Goal: Information Seeking & Learning: Learn about a topic

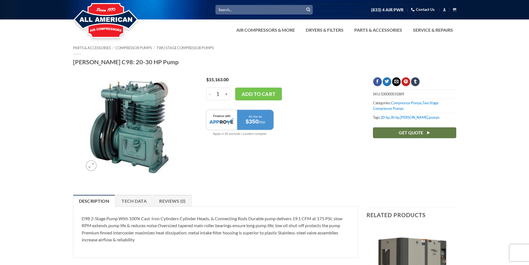
click at [107, 20] on img at bounding box center [106, 21] width 66 height 44
drag, startPoint x: 131, startPoint y: 61, endPoint x: 66, endPoint y: 62, distance: 65.0
copy h1 "Curtis C98: 20-30 HP Pump"
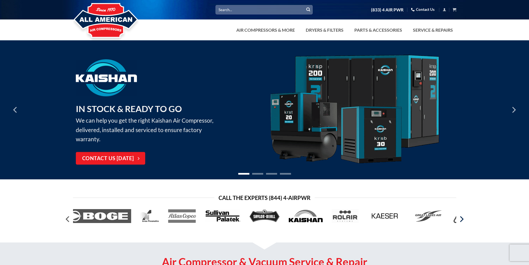
click at [462, 219] on icon "Next" at bounding box center [462, 219] width 4 height 6
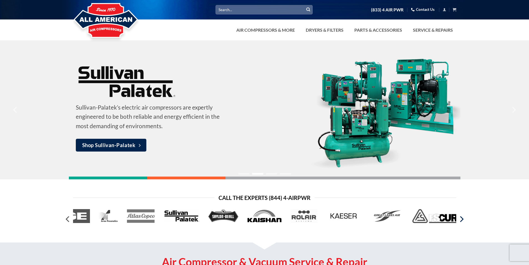
click at [462, 219] on icon "Next" at bounding box center [462, 219] width 4 height 6
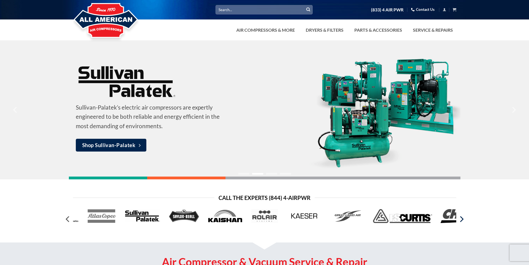
click at [462, 219] on icon "Next" at bounding box center [462, 219] width 4 height 6
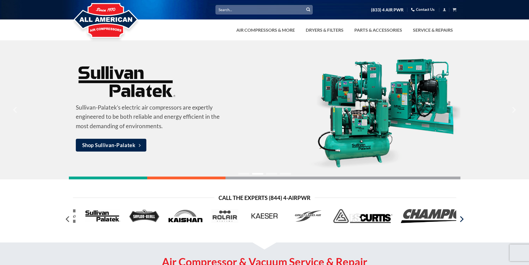
click at [462, 219] on icon "Next" at bounding box center [462, 219] width 4 height 6
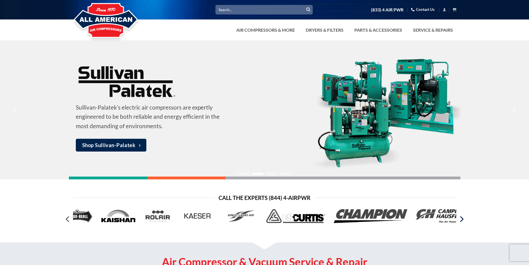
click at [462, 219] on icon "Next" at bounding box center [462, 219] width 4 height 6
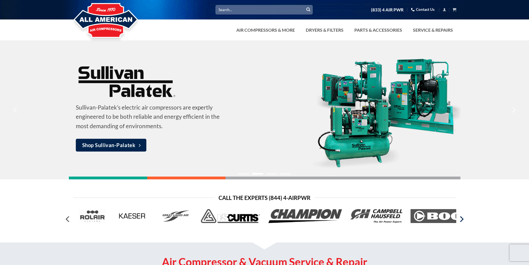
click at [462, 219] on icon "Next" at bounding box center [462, 219] width 4 height 6
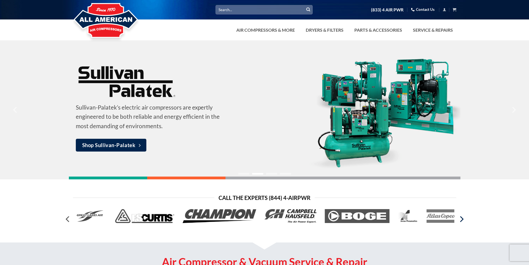
click at [462, 219] on icon "Next" at bounding box center [462, 219] width 4 height 6
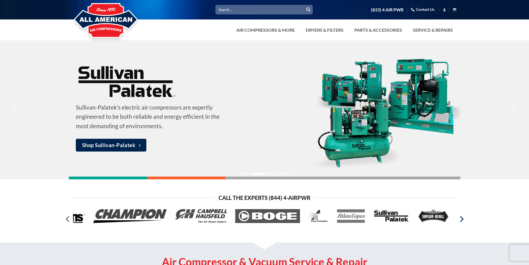
click at [462, 219] on icon "Next" at bounding box center [462, 219] width 4 height 6
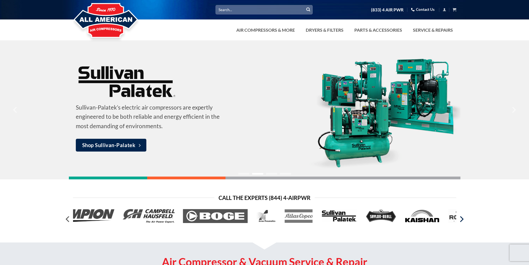
click at [462, 219] on icon "Next" at bounding box center [462, 219] width 4 height 6
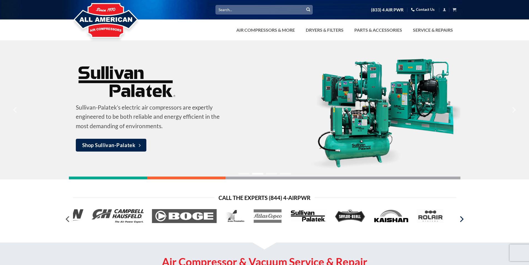
click at [462, 219] on icon "Next" at bounding box center [462, 219] width 4 height 6
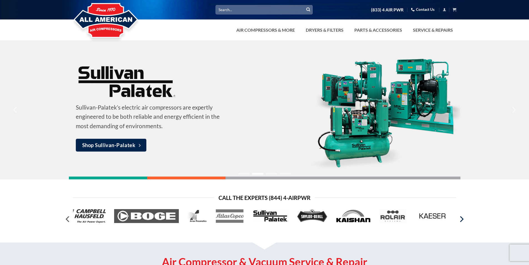
click at [462, 219] on icon "Next" at bounding box center [462, 219] width 4 height 6
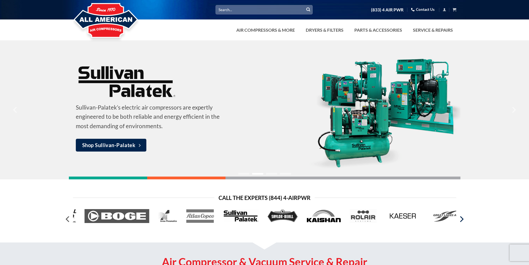
click at [462, 219] on icon "Next" at bounding box center [462, 219] width 4 height 6
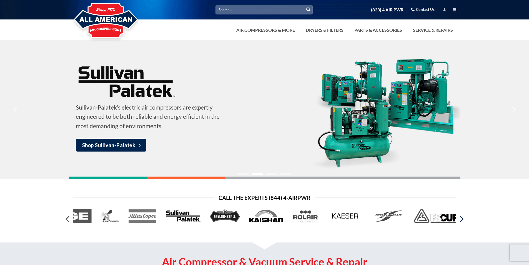
click at [462, 219] on icon "Next" at bounding box center [462, 219] width 4 height 6
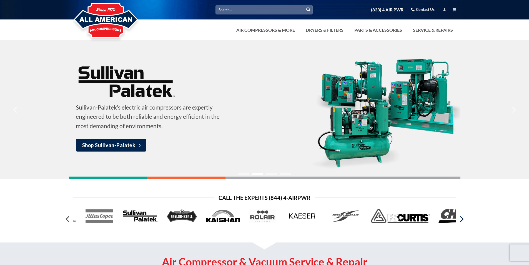
click at [462, 219] on icon "Next" at bounding box center [462, 219] width 4 height 6
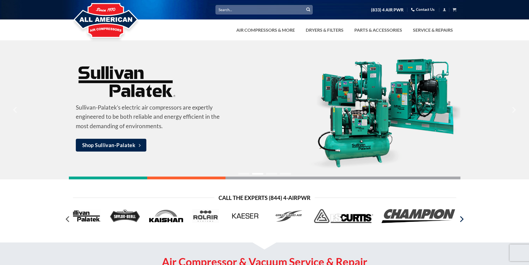
click at [462, 219] on icon "Next" at bounding box center [462, 219] width 4 height 6
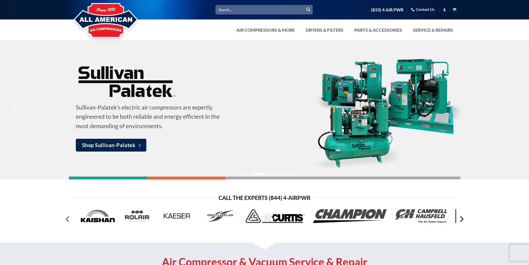
click at [462, 219] on icon "Next" at bounding box center [462, 219] width 4 height 6
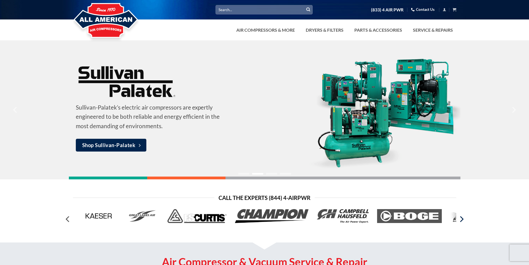
click at [462, 219] on icon "Next" at bounding box center [462, 219] width 4 height 6
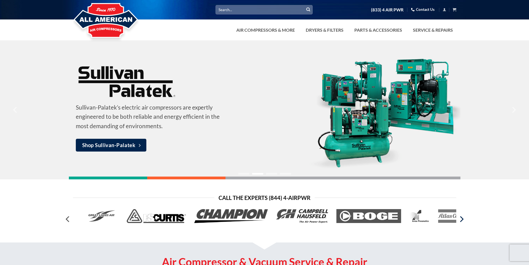
click at [462, 219] on icon "Next" at bounding box center [462, 219] width 4 height 6
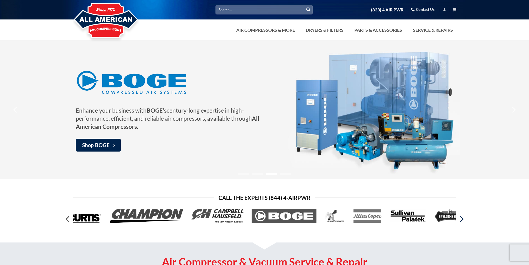
click at [462, 219] on icon "Next" at bounding box center [462, 219] width 4 height 6
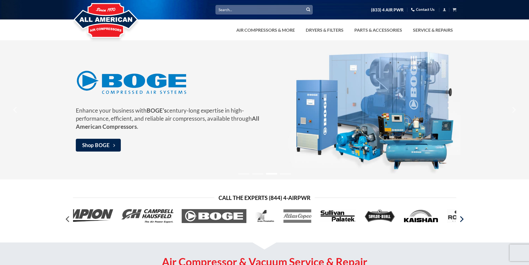
click at [462, 219] on icon "Next" at bounding box center [462, 219] width 4 height 6
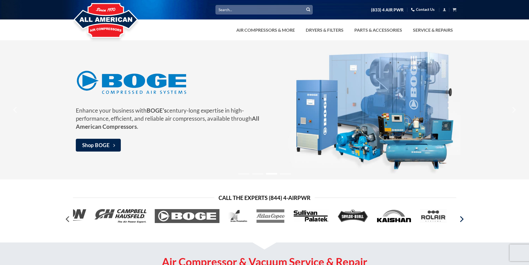
click at [462, 219] on icon "Next" at bounding box center [462, 219] width 4 height 6
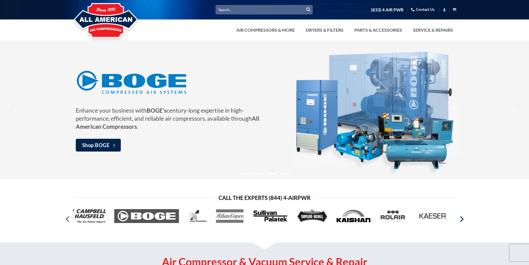
click at [462, 219] on icon "Next" at bounding box center [462, 219] width 4 height 6
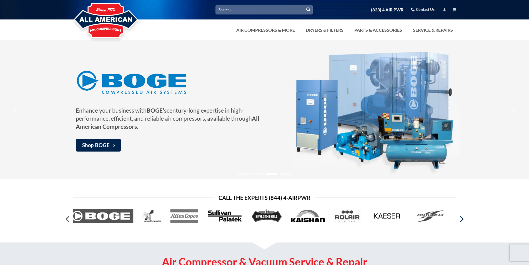
click at [462, 219] on icon "Next" at bounding box center [462, 219] width 4 height 6
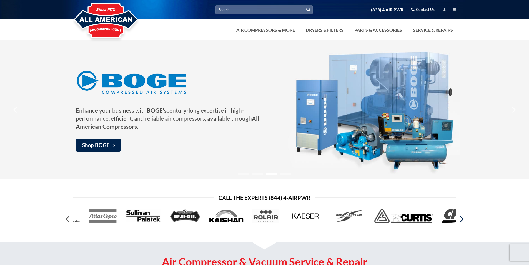
click at [462, 219] on icon "Next" at bounding box center [462, 219] width 4 height 6
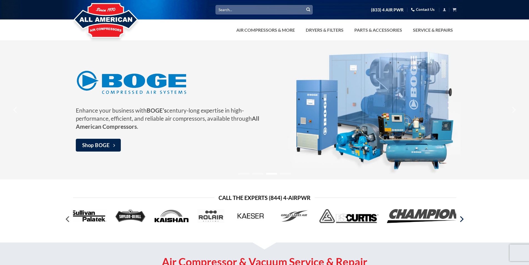
click at [462, 219] on icon "Next" at bounding box center [462, 219] width 4 height 6
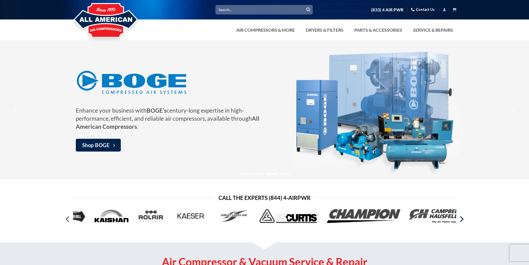
click at [462, 219] on icon "Next" at bounding box center [462, 219] width 4 height 6
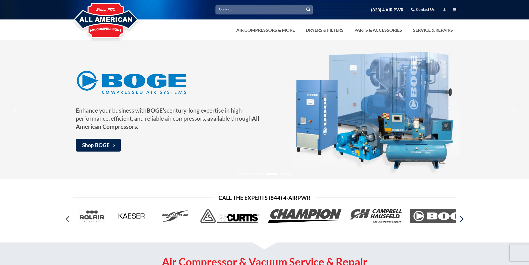
click at [462, 219] on icon "Next" at bounding box center [462, 219] width 4 height 6
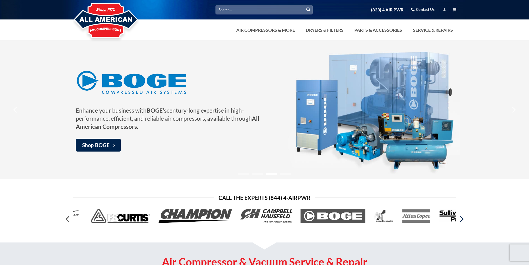
click at [462, 219] on icon "Next" at bounding box center [462, 219] width 4 height 6
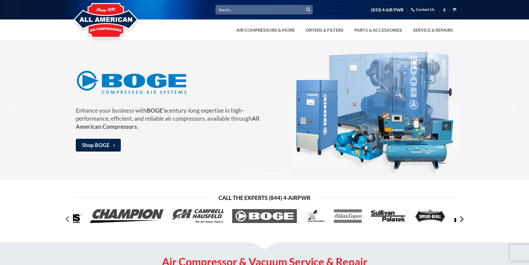
click at [462, 219] on icon "Next" at bounding box center [462, 219] width 4 height 6
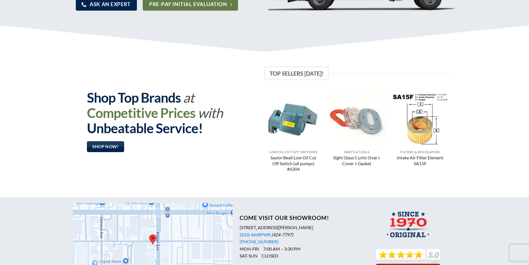
scroll to position [361, 0]
